Goal: Task Accomplishment & Management: Use online tool/utility

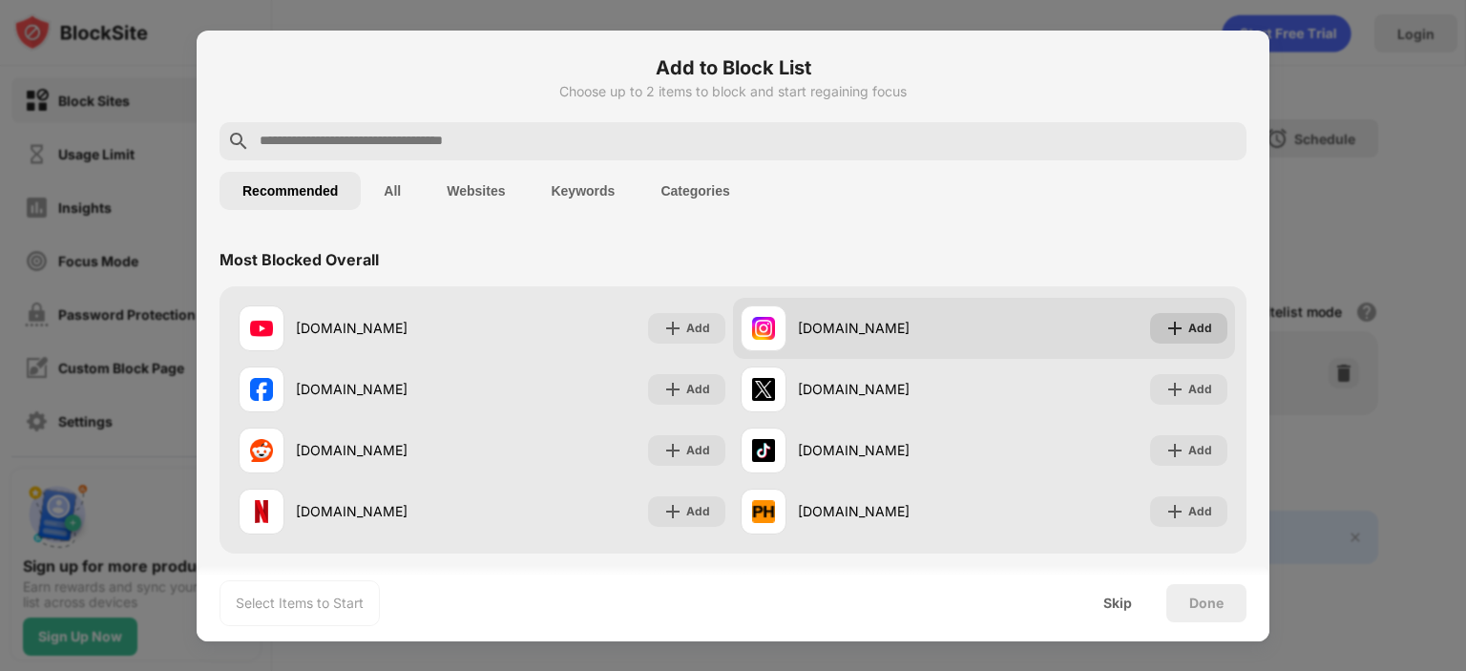
click at [1172, 331] on div "Add" at bounding box center [1188, 328] width 77 height 31
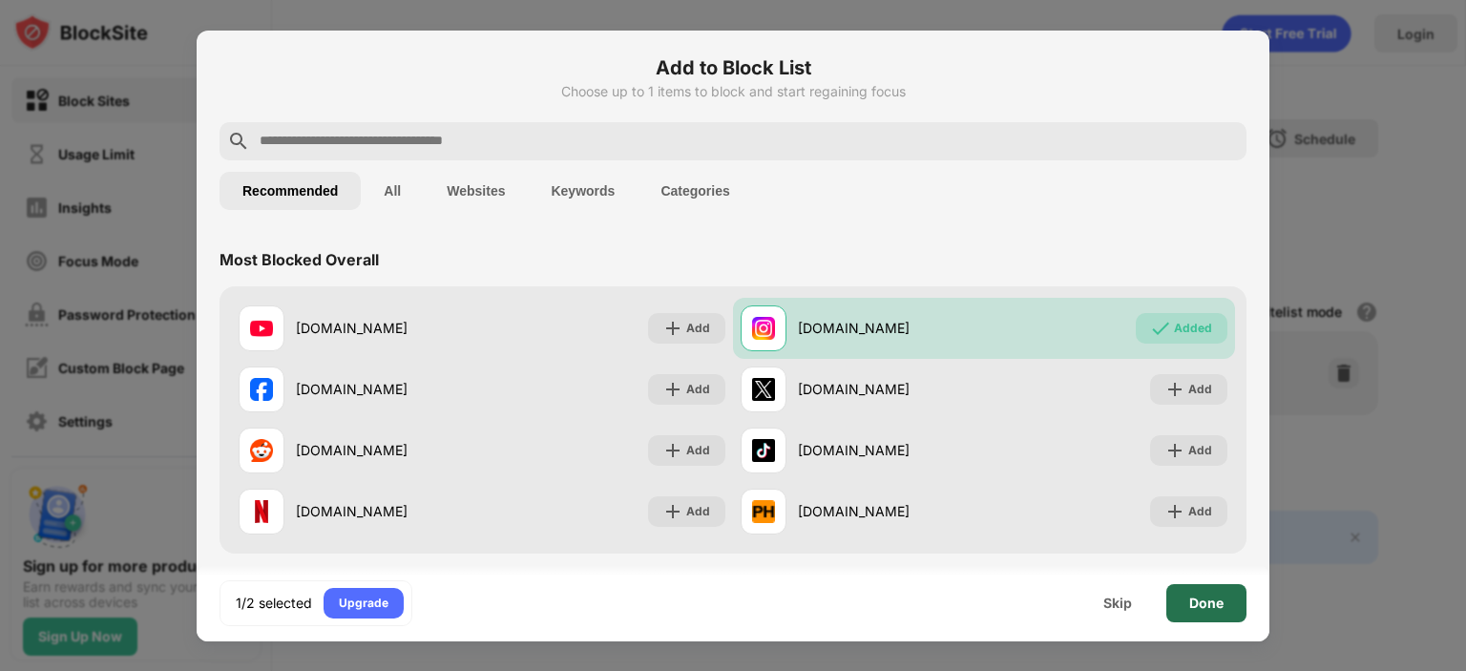
click at [1199, 612] on div "Done" at bounding box center [1207, 603] width 80 height 38
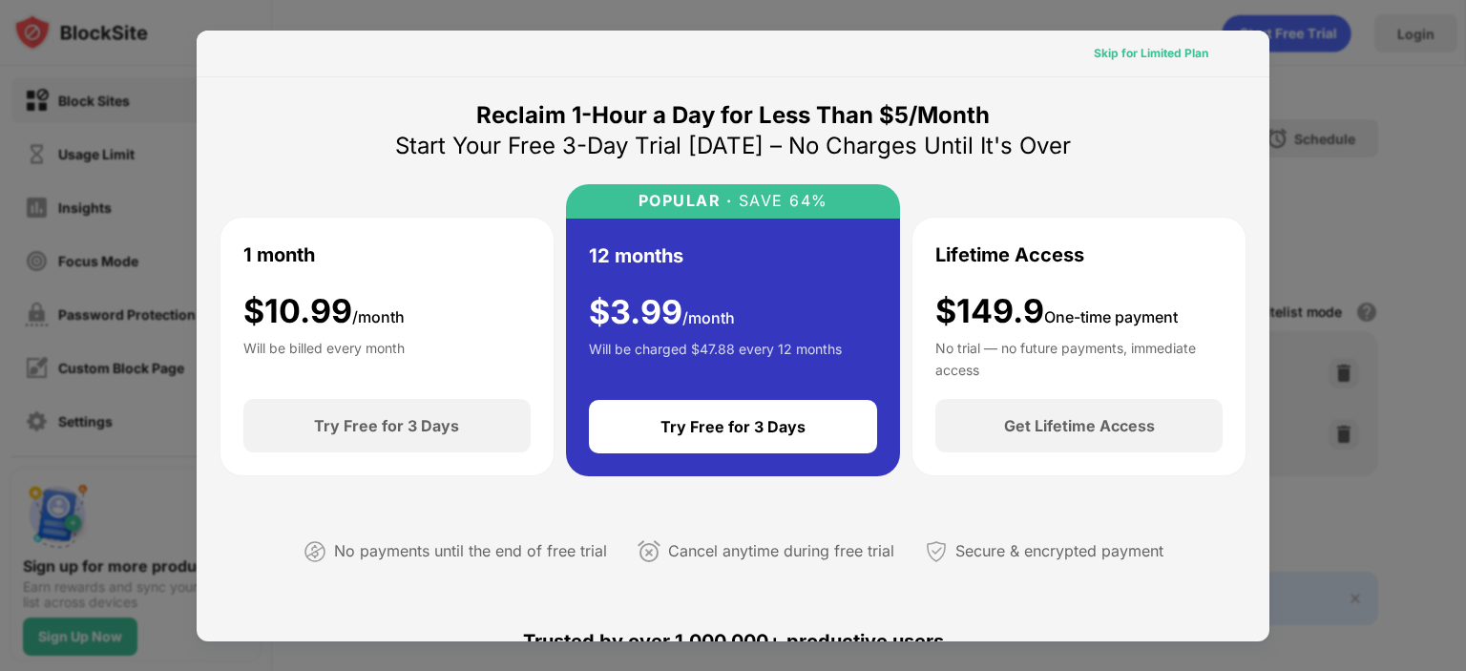
click at [1119, 56] on div "Skip for Limited Plan" at bounding box center [1151, 53] width 115 height 19
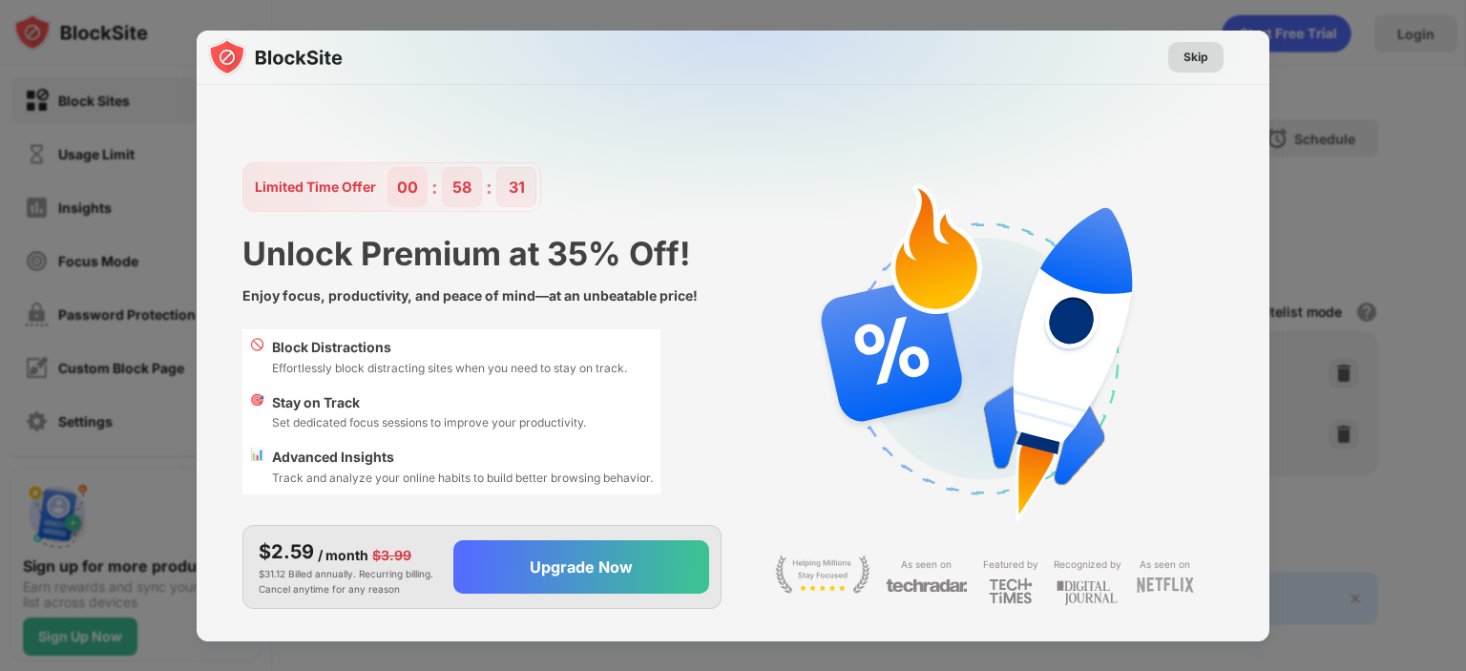
click at [1193, 54] on div "Skip" at bounding box center [1196, 57] width 25 height 19
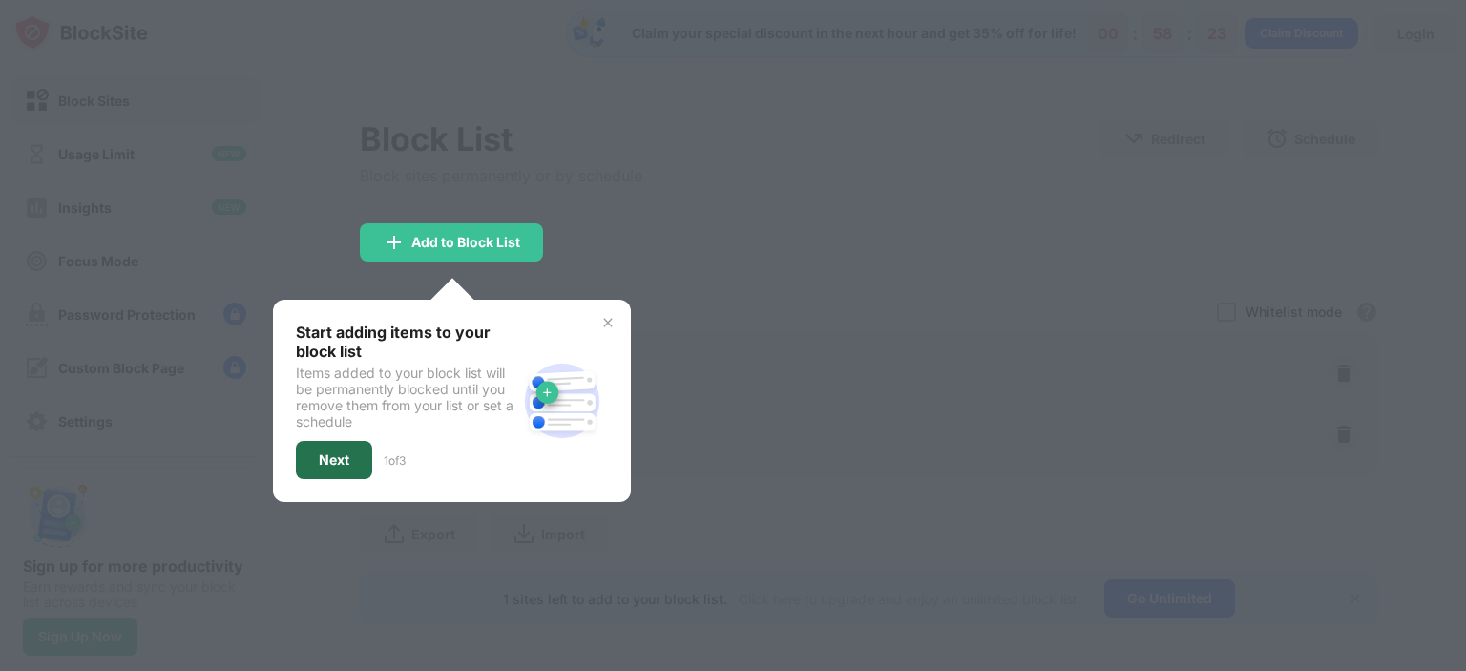
click at [323, 454] on div "Next" at bounding box center [334, 460] width 31 height 15
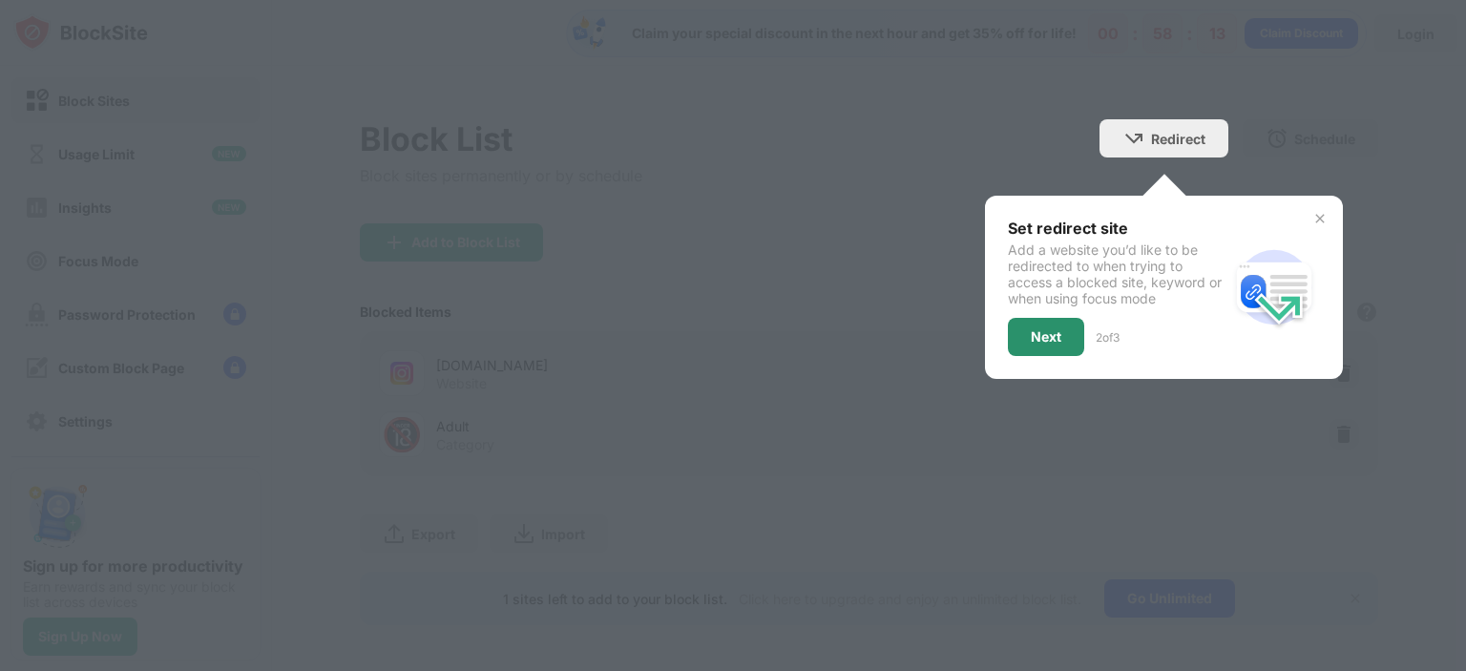
click at [1031, 337] on div "Next" at bounding box center [1046, 336] width 31 height 15
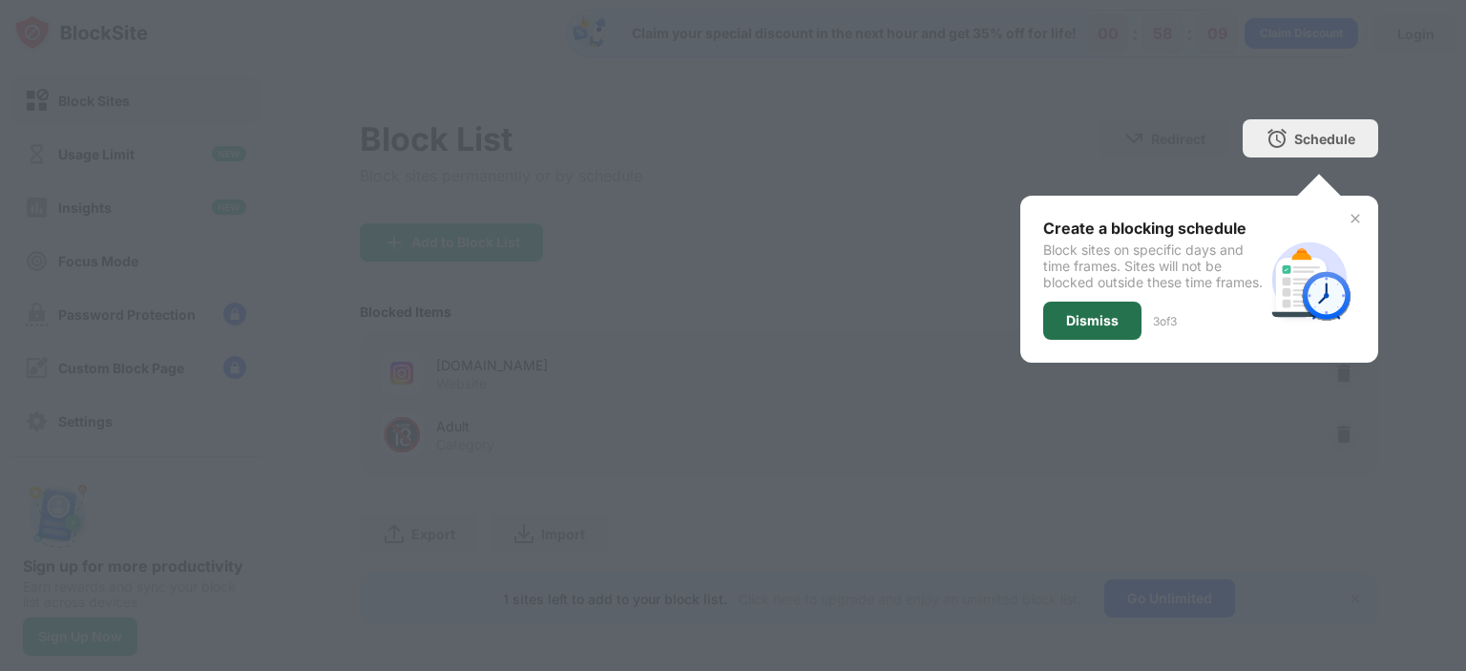
click at [1077, 328] on div "Dismiss" at bounding box center [1092, 320] width 53 height 15
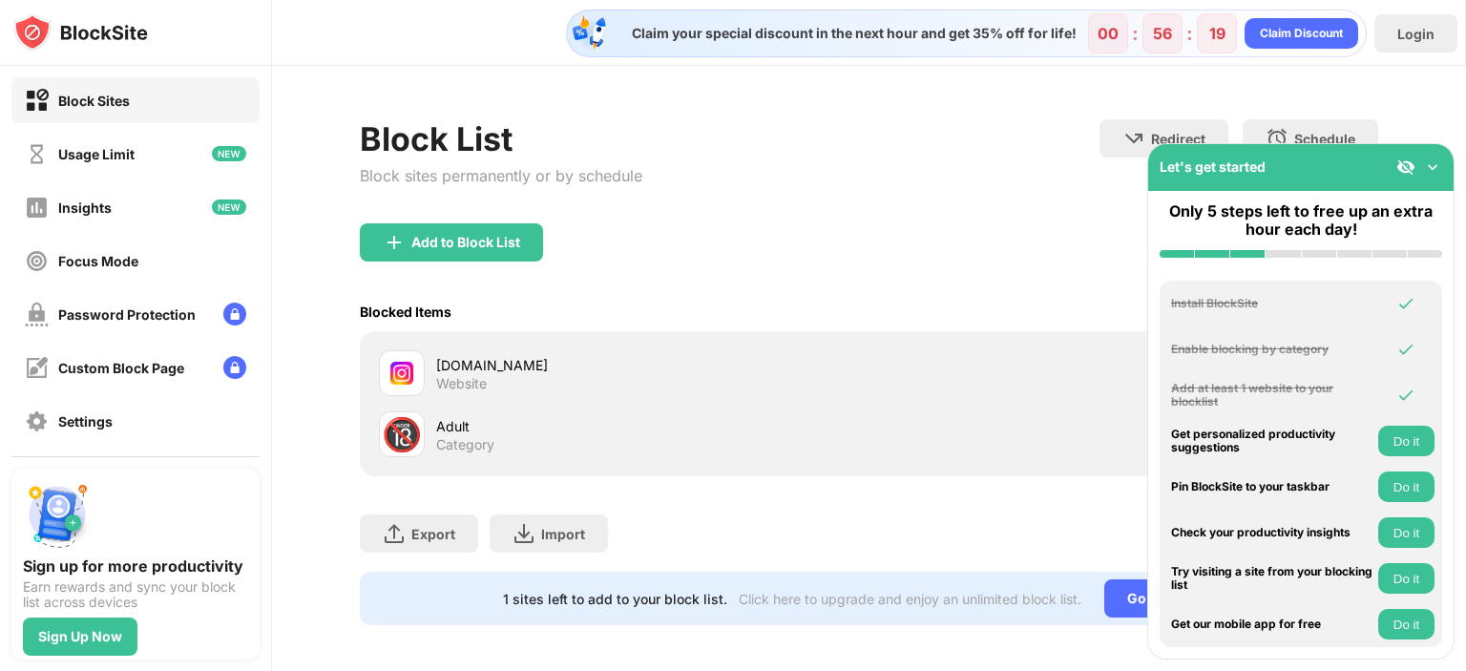
click at [1402, 625] on button "Do it" at bounding box center [1407, 624] width 56 height 31
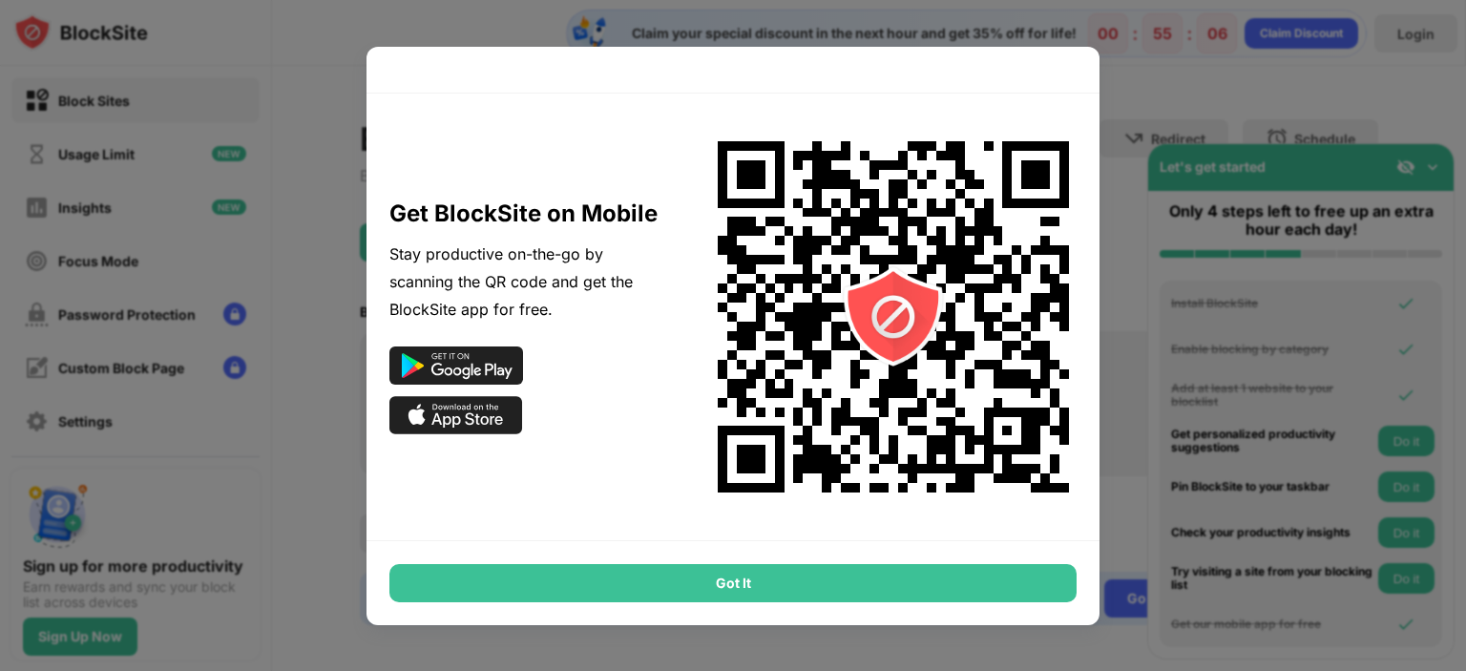
click at [737, 580] on div "Got It" at bounding box center [733, 583] width 687 height 38
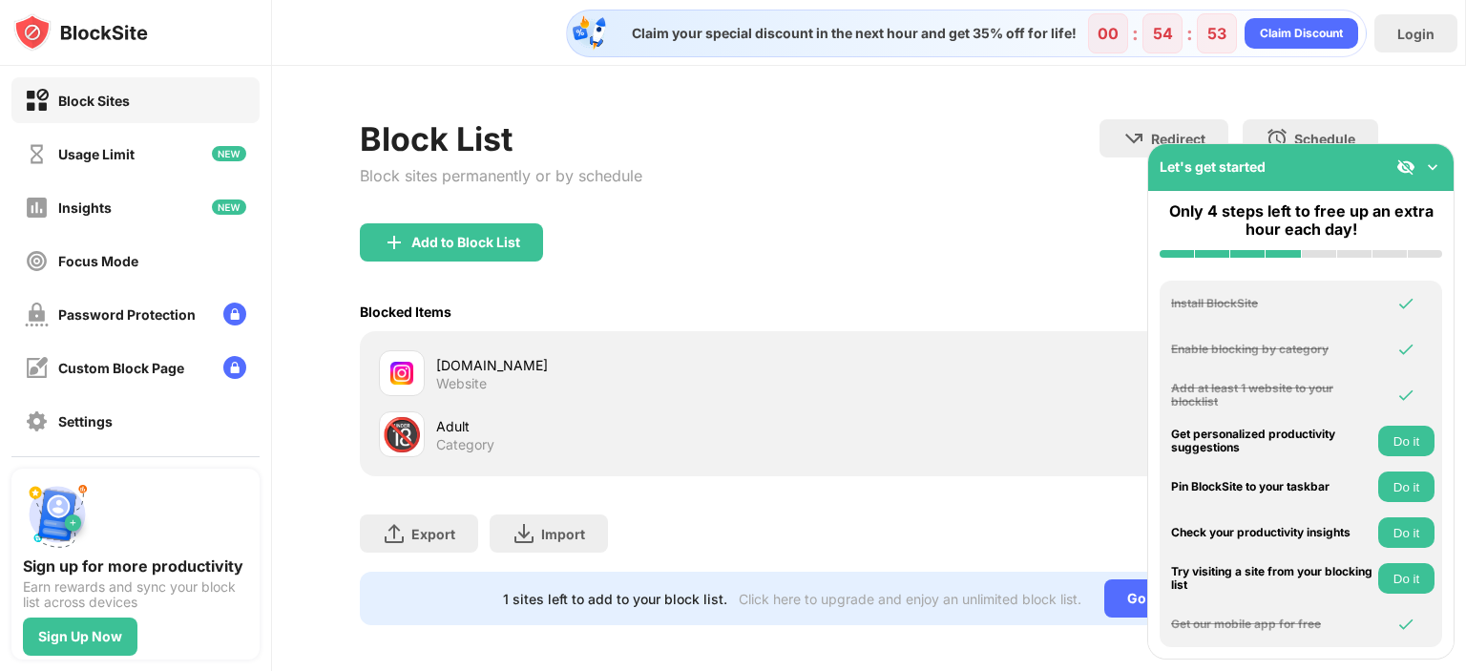
click at [1432, 166] on img at bounding box center [1433, 167] width 19 height 19
